Goal: Transaction & Acquisition: Purchase product/service

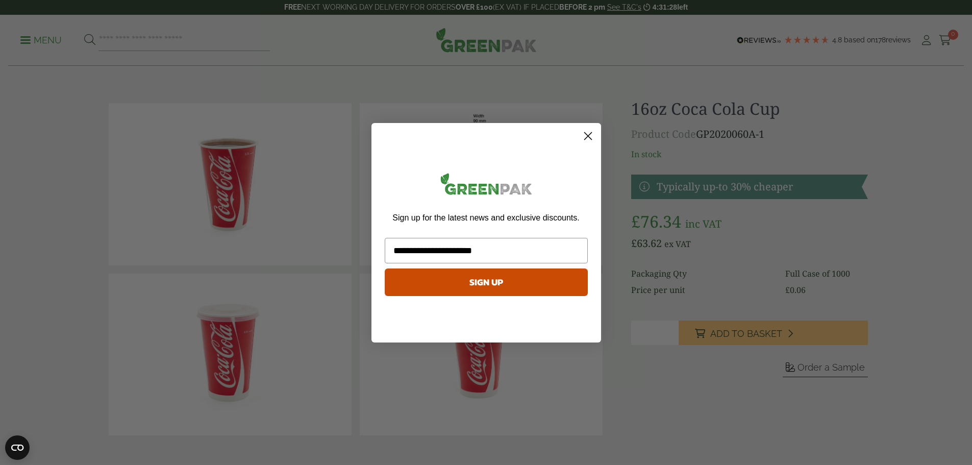
type input "**********"
click at [519, 280] on button "SIGN UP" at bounding box center [486, 282] width 203 height 28
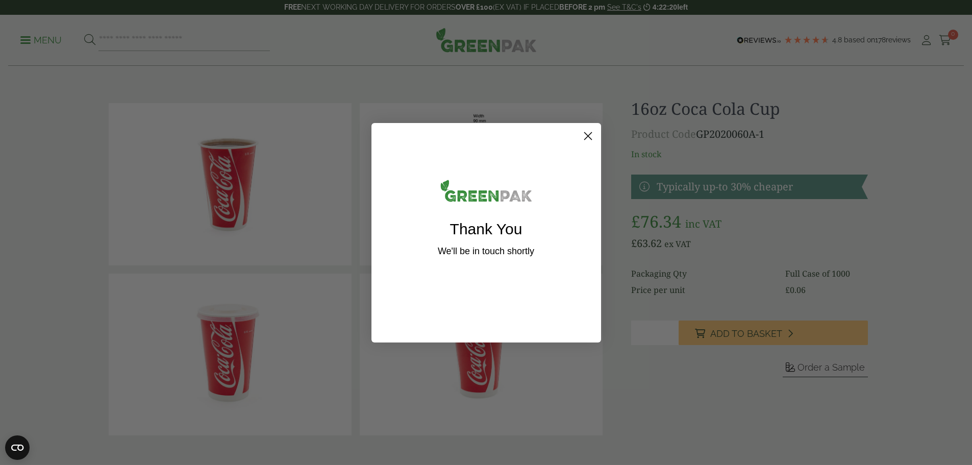
click at [584, 136] on circle "Close dialog" at bounding box center [587, 135] width 17 height 17
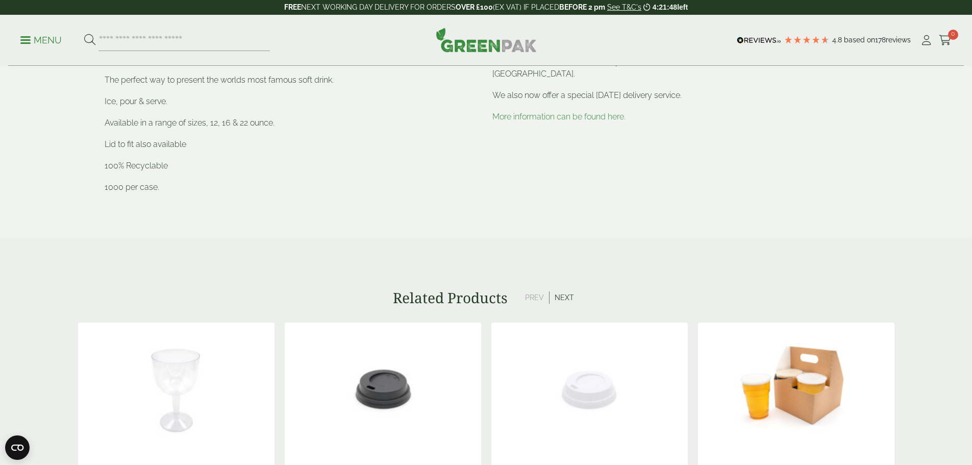
scroll to position [508, 0]
click at [565, 298] on button "Next" at bounding box center [564, 296] width 30 height 12
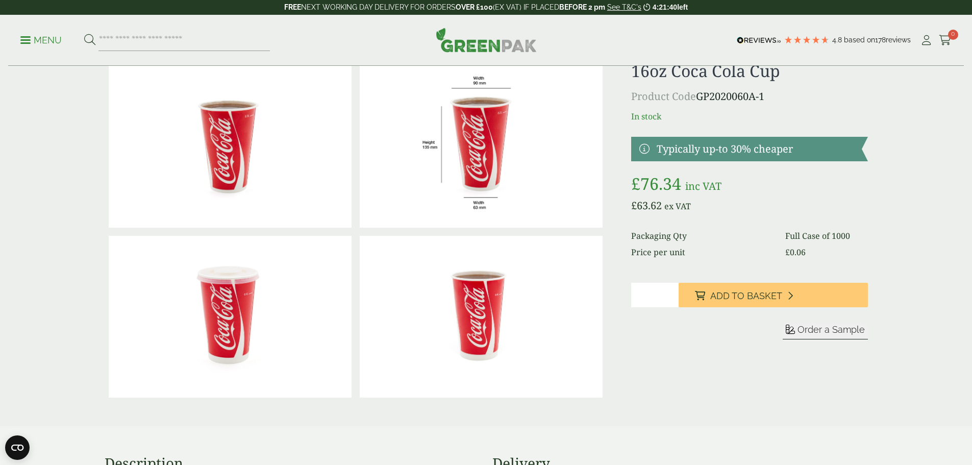
scroll to position [0, 0]
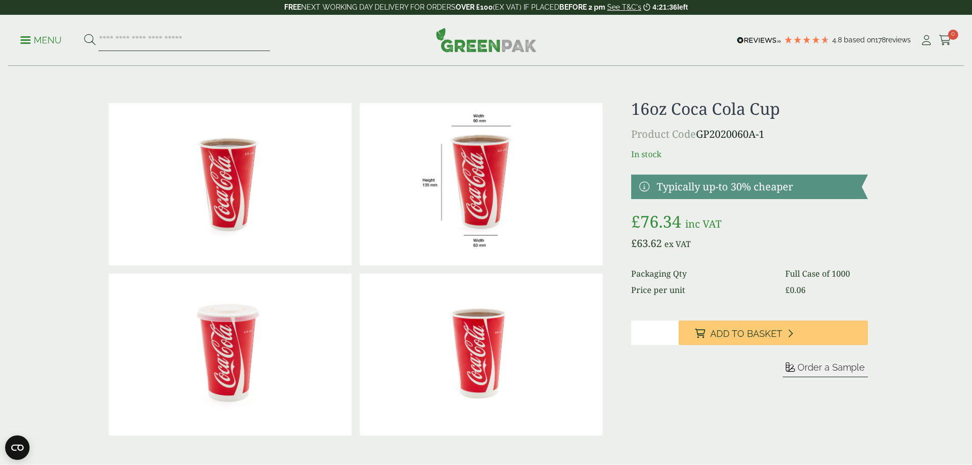
click at [147, 44] on input "search" at bounding box center [183, 40] width 171 height 21
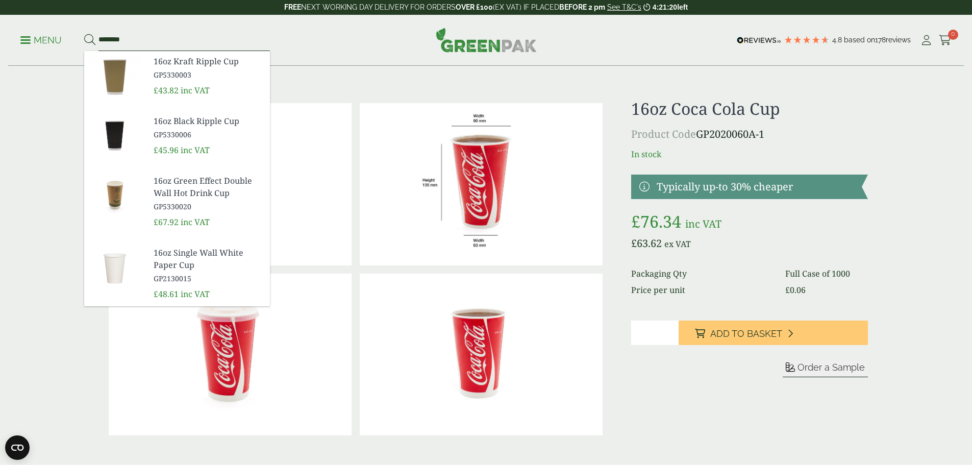
type input "********"
click at [84, 34] on button at bounding box center [89, 40] width 11 height 13
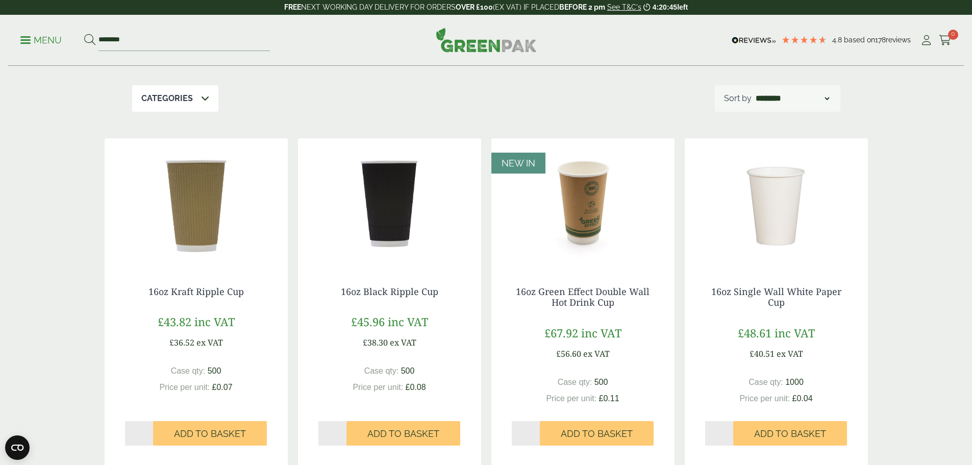
scroll to position [117, 0]
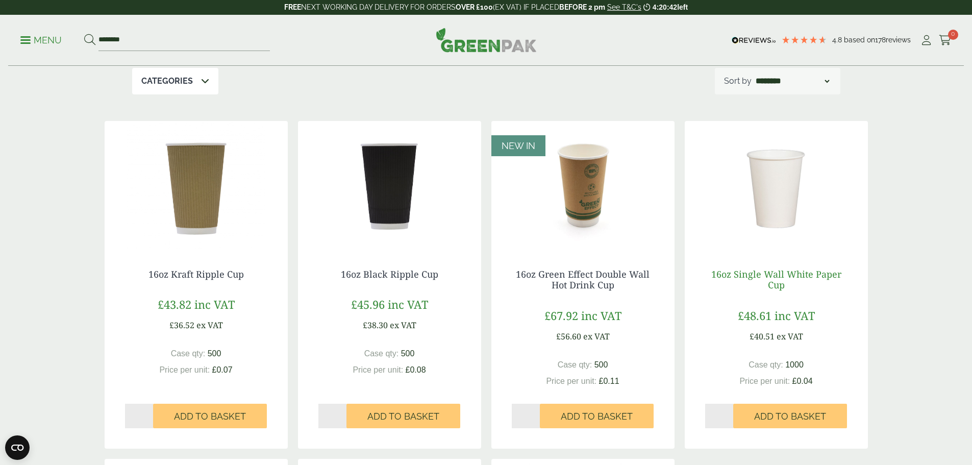
click at [778, 279] on link "16oz Single Wall White Paper Cup" at bounding box center [776, 279] width 130 height 23
